Goal: Information Seeking & Learning: Learn about a topic

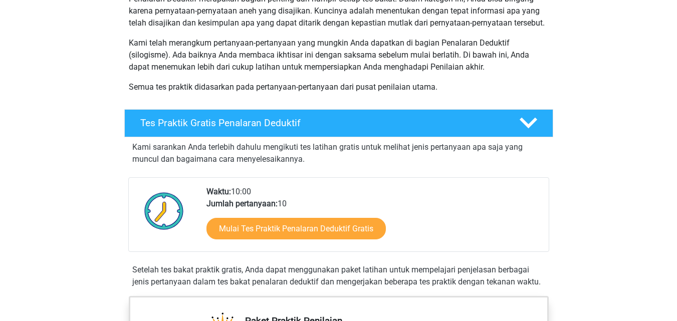
scroll to position [150, 0]
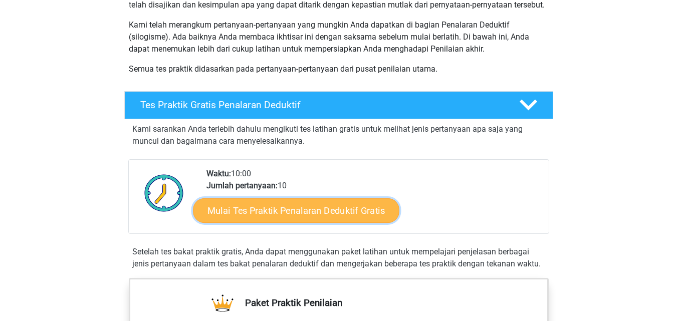
click at [350, 216] on font "Mulai Tes Praktik Penalaran Deduktif Gratis" at bounding box center [295, 210] width 177 height 11
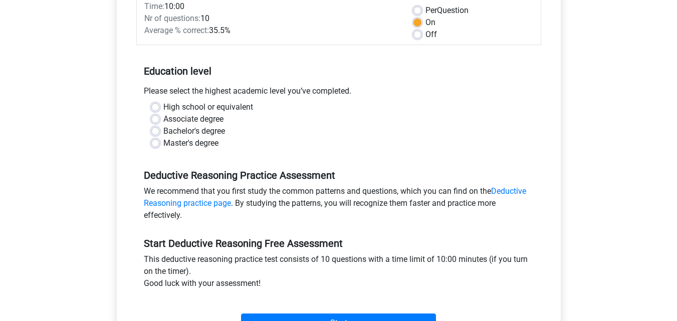
scroll to position [100, 0]
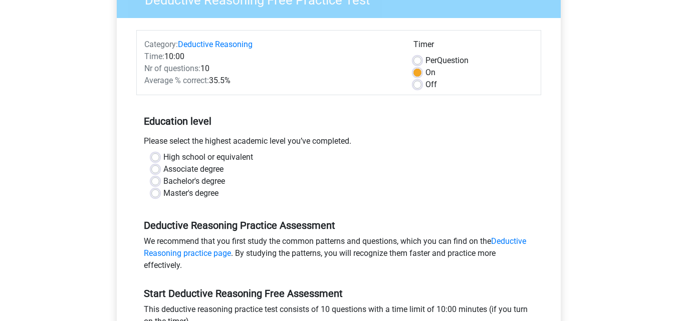
click at [163, 155] on label "High school or equivalent" at bounding box center [208, 157] width 90 height 12
click at [157, 155] on input "High school or equivalent" at bounding box center [155, 156] width 8 height 10
radio input "true"
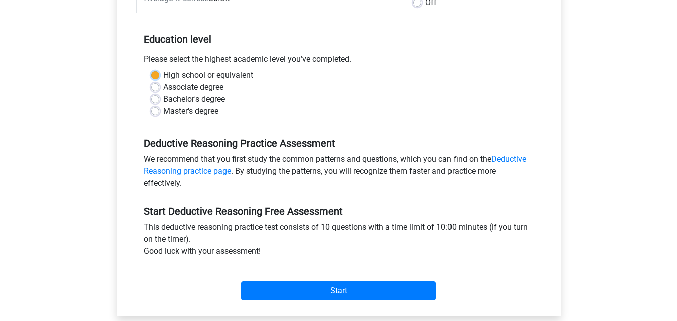
scroll to position [200, 0]
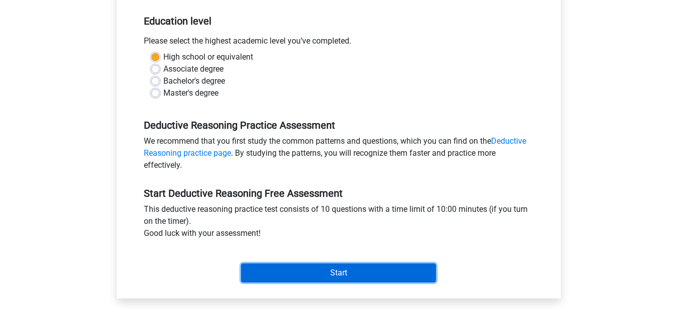
click at [359, 268] on input "Start" at bounding box center [338, 273] width 195 height 19
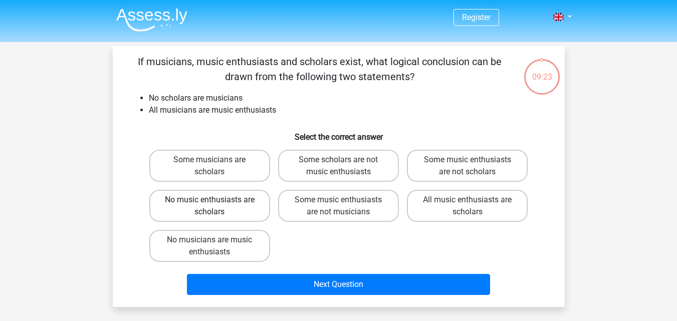
click at [246, 206] on label "No music enthusiasts are scholars" at bounding box center [209, 206] width 121 height 32
click at [216, 206] on input "No music enthusiasts are scholars" at bounding box center [212, 203] width 7 height 7
radio input "true"
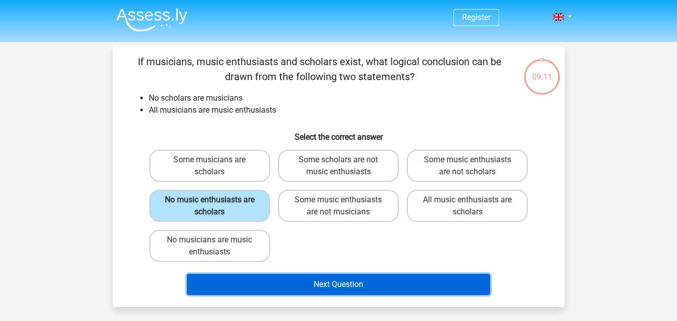
click at [325, 287] on button "Next Question" at bounding box center [338, 284] width 303 height 21
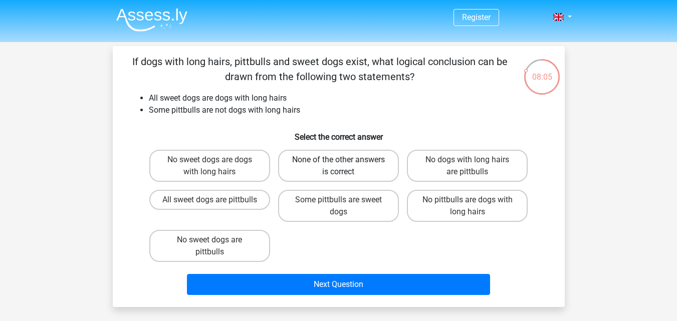
click at [358, 164] on label "None of the other answers is correct" at bounding box center [338, 166] width 121 height 32
click at [345, 164] on input "None of the other answers is correct" at bounding box center [341, 163] width 7 height 7
radio input "true"
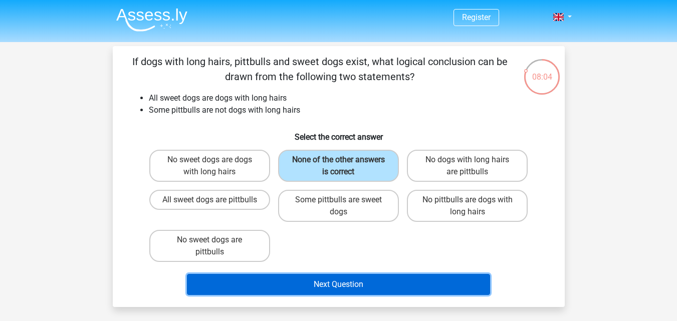
click at [344, 283] on button "Next Question" at bounding box center [338, 284] width 303 height 21
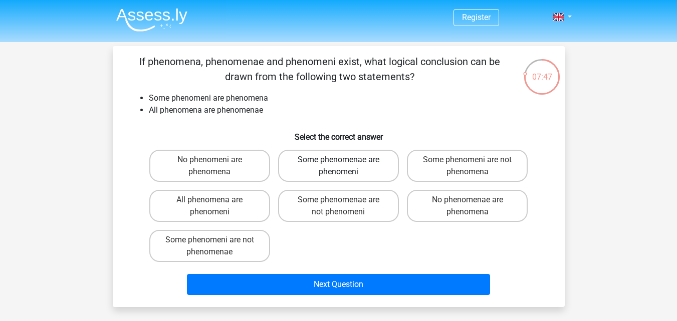
click at [375, 170] on label "Some phenomenae are phenomeni" at bounding box center [338, 166] width 121 height 32
click at [345, 166] on input "Some phenomenae are phenomeni" at bounding box center [341, 163] width 7 height 7
radio input "true"
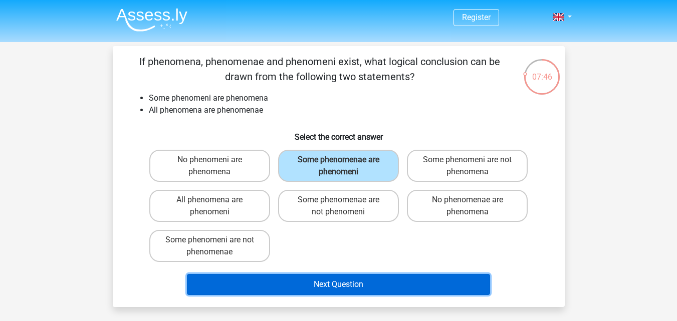
click at [387, 284] on button "Next Question" at bounding box center [338, 284] width 303 height 21
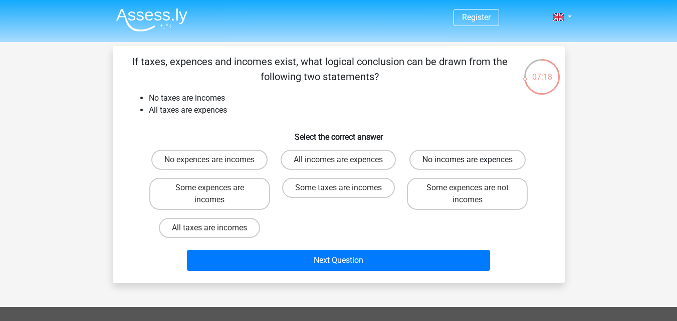
click at [455, 160] on label "No incomes are expences" at bounding box center [467, 160] width 116 height 20
click at [467, 160] on input "No incomes are expences" at bounding box center [470, 163] width 7 height 7
radio input "true"
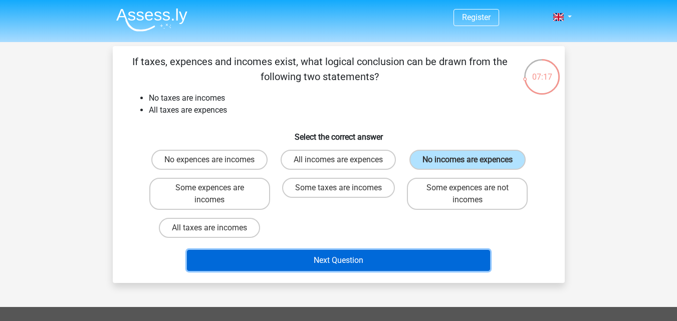
click at [310, 256] on button "Next Question" at bounding box center [338, 260] width 303 height 21
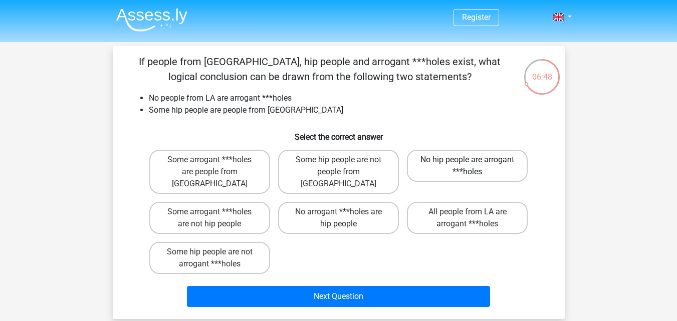
click at [431, 169] on label "No hip people are arrogant ***holes" at bounding box center [467, 166] width 121 height 32
click at [467, 166] on input "No hip people are arrogant ***holes" at bounding box center [470, 163] width 7 height 7
radio input "true"
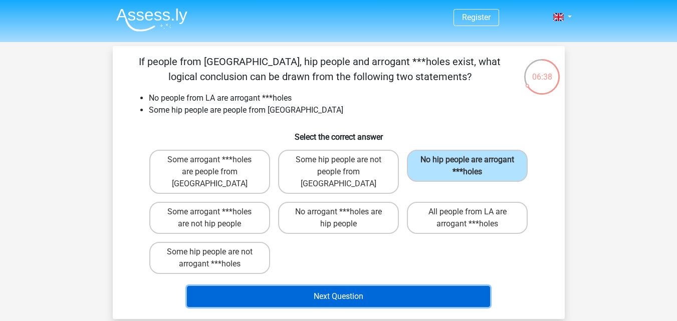
click at [361, 286] on button "Next Question" at bounding box center [338, 296] width 303 height 21
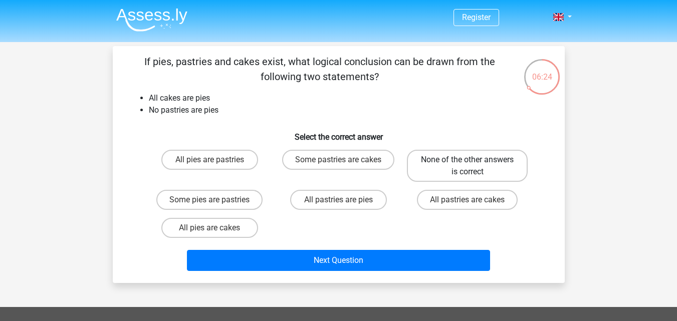
click at [475, 164] on label "None of the other answers is correct" at bounding box center [467, 166] width 121 height 32
click at [474, 164] on input "None of the other answers is correct" at bounding box center [470, 163] width 7 height 7
radio input "true"
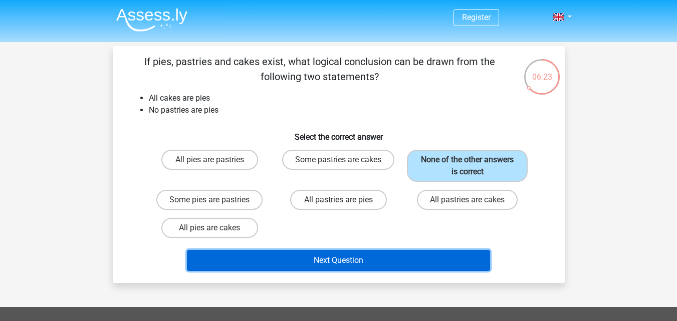
click at [404, 265] on button "Next Question" at bounding box center [338, 260] width 303 height 21
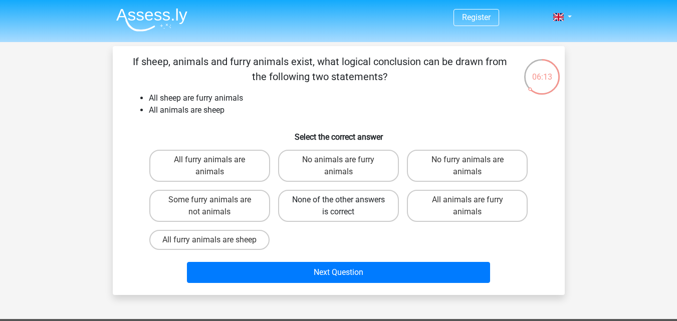
click at [317, 203] on label "None of the other answers is correct" at bounding box center [338, 206] width 121 height 32
click at [338, 203] on input "None of the other answers is correct" at bounding box center [341, 203] width 7 height 7
radio input "true"
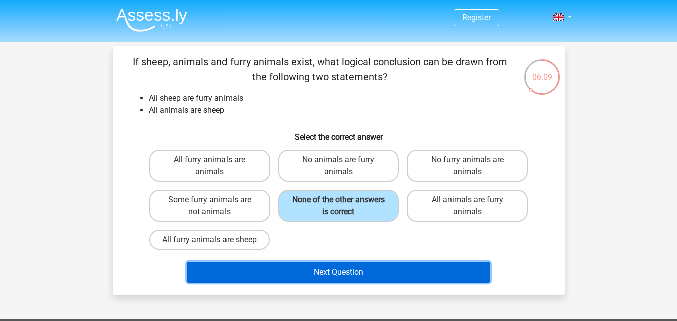
click at [253, 269] on button "Next Question" at bounding box center [338, 272] width 303 height 21
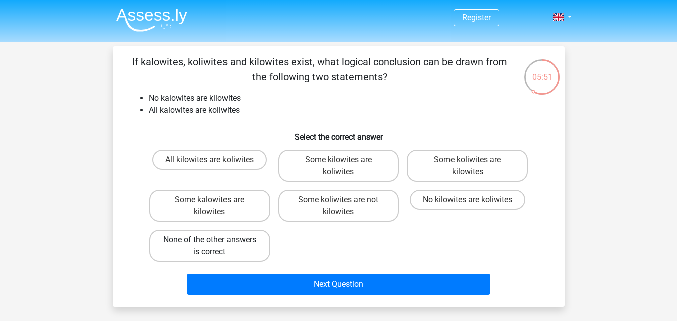
click at [227, 240] on label "None of the other answers is correct" at bounding box center [209, 246] width 121 height 32
click at [216, 240] on input "None of the other answers is correct" at bounding box center [212, 243] width 7 height 7
radio input "true"
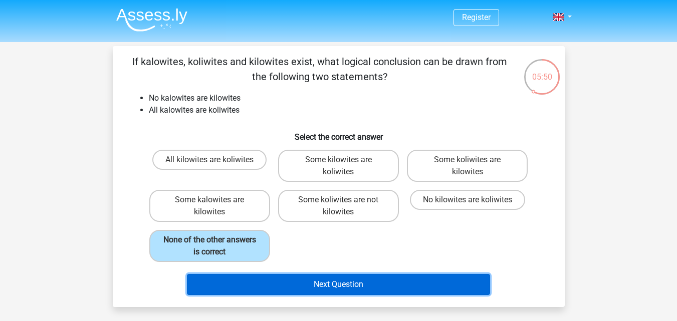
click at [223, 283] on button "Next Question" at bounding box center [338, 284] width 303 height 21
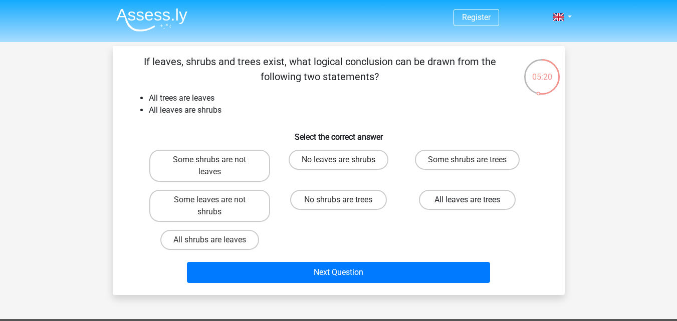
click at [442, 199] on label "All leaves are trees" at bounding box center [467, 200] width 97 height 20
click at [467, 200] on input "All leaves are trees" at bounding box center [470, 203] width 7 height 7
radio input "true"
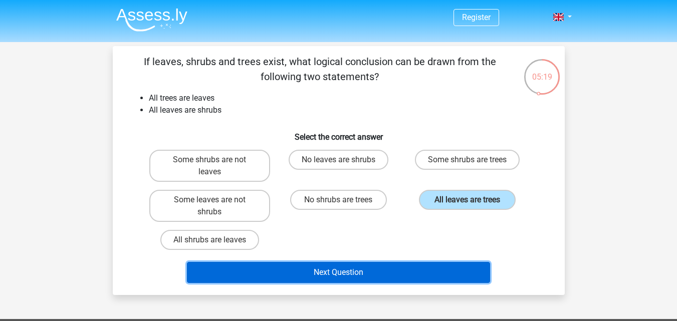
click at [349, 268] on button "Next Question" at bounding box center [338, 272] width 303 height 21
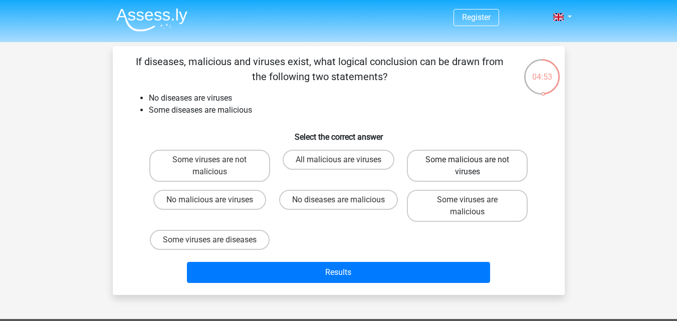
click at [492, 171] on label "Some malicious are not viruses" at bounding box center [467, 166] width 121 height 32
click at [474, 166] on input "Some malicious are not viruses" at bounding box center [470, 163] width 7 height 7
radio input "true"
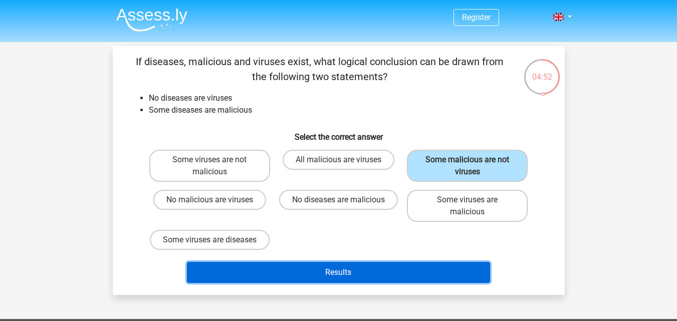
click at [443, 282] on button "Results" at bounding box center [338, 272] width 303 height 21
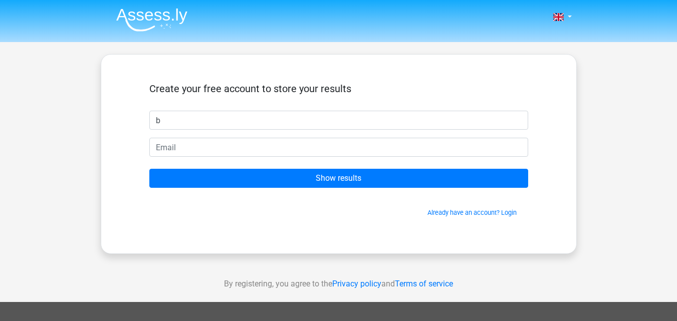
type input "b"
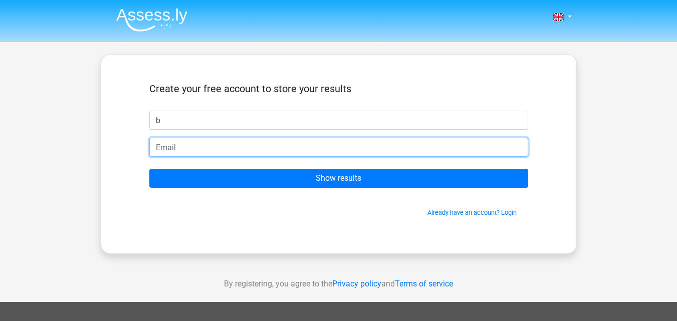
click at [253, 153] on input "email" at bounding box center [338, 147] width 379 height 19
type input "ashellaletter@gmail.com"
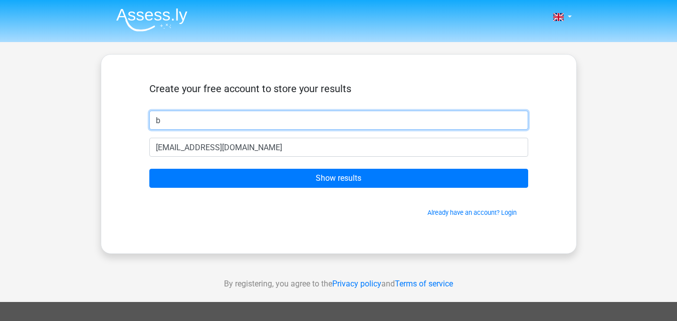
click at [254, 119] on input "b" at bounding box center [338, 120] width 379 height 19
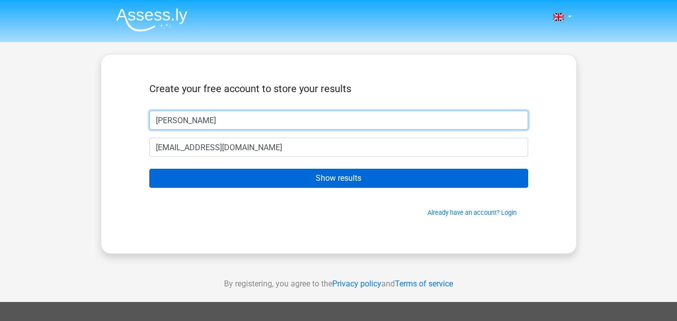
type input "ashella yorka"
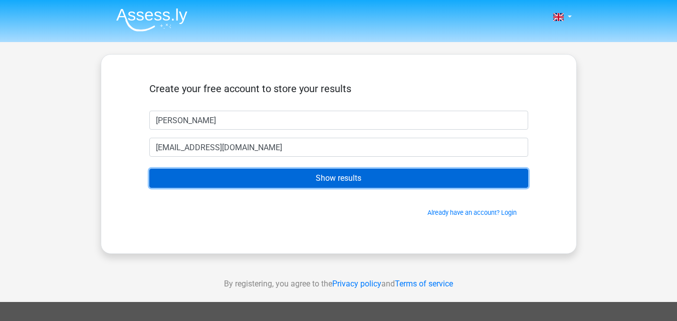
click at [260, 182] on input "Show results" at bounding box center [338, 178] width 379 height 19
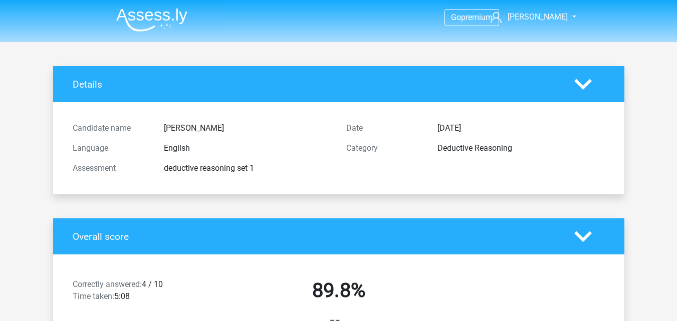
click at [597, 232] on div at bounding box center [590, 237] width 46 height 18
click at [587, 237] on polygon at bounding box center [583, 236] width 18 height 11
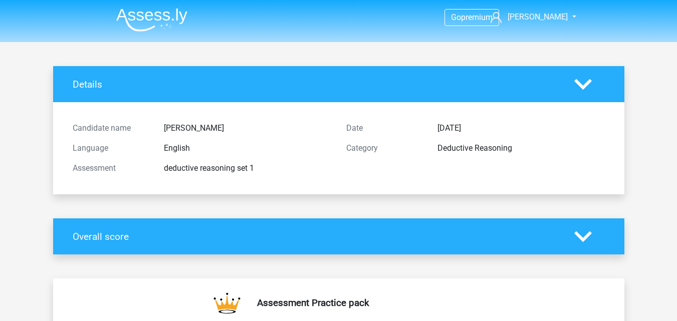
click at [582, 91] on icon at bounding box center [583, 85] width 18 height 18
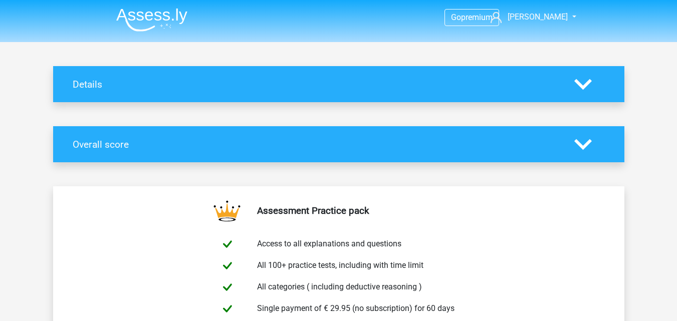
click at [584, 145] on polygon at bounding box center [583, 144] width 18 height 11
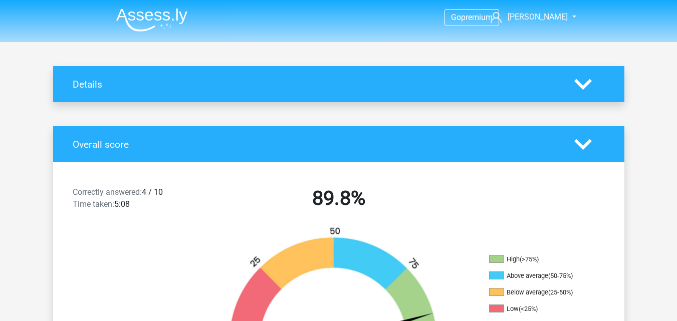
click at [586, 88] on icon at bounding box center [583, 85] width 18 height 18
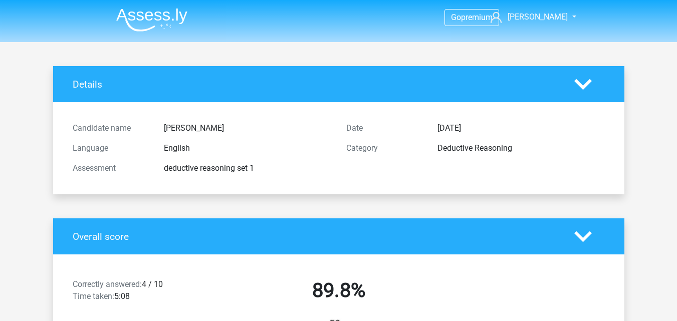
click at [471, 147] on div "Deductive Reasoning" at bounding box center [521, 148] width 182 height 12
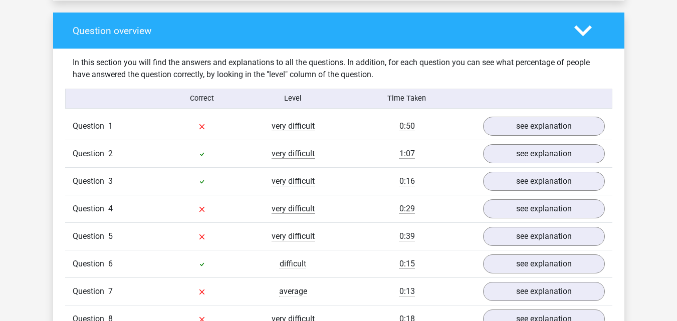
scroll to position [701, 0]
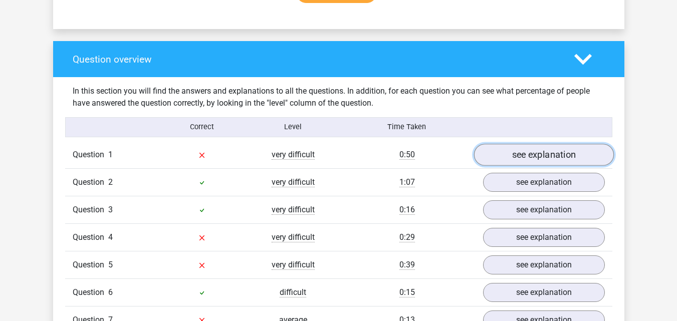
click at [513, 157] on link "see explanation" at bounding box center [543, 155] width 140 height 22
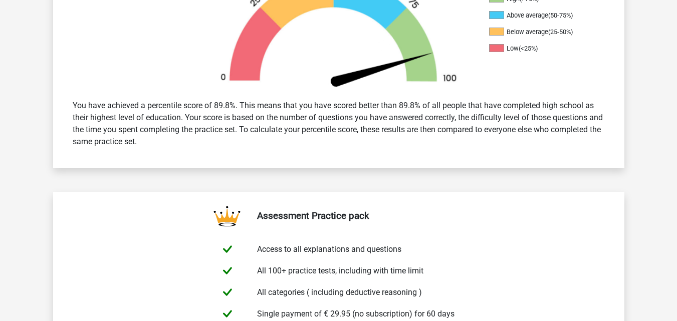
scroll to position [351, 0]
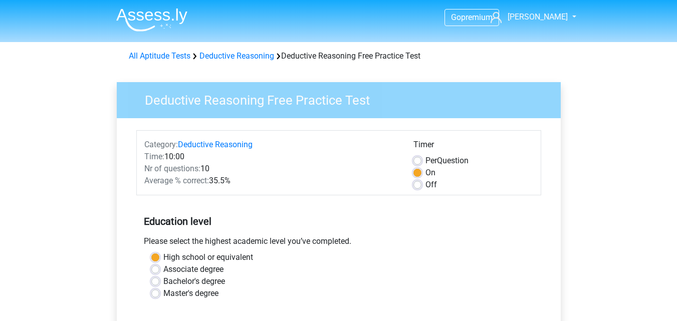
scroll to position [200, 0]
